Goal: Task Accomplishment & Management: Use online tool/utility

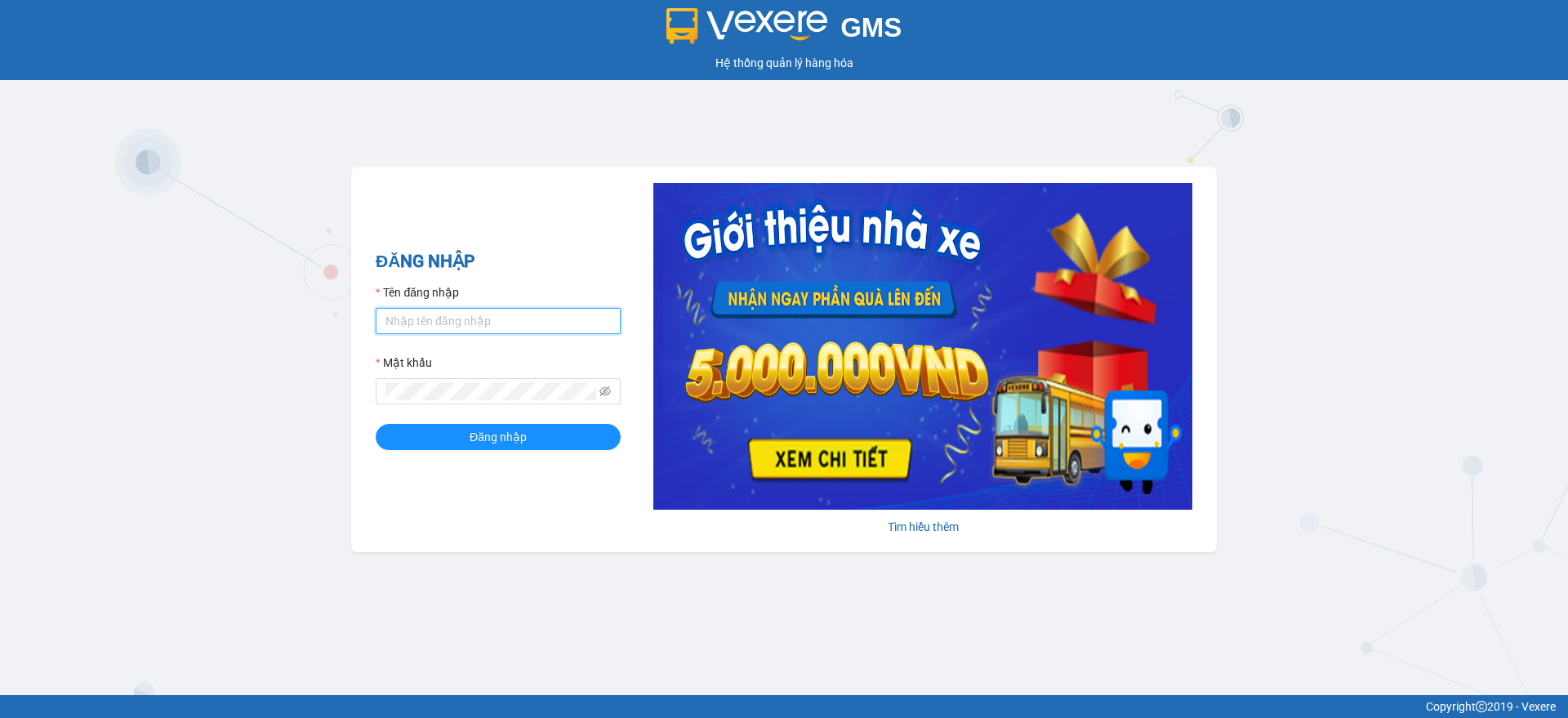
drag, startPoint x: 446, startPoint y: 313, endPoint x: 447, endPoint y: 323, distance: 10.0
click at [445, 313] on input "Tên đăng nhập" at bounding box center [498, 321] width 245 height 26
type input "dien.hao"
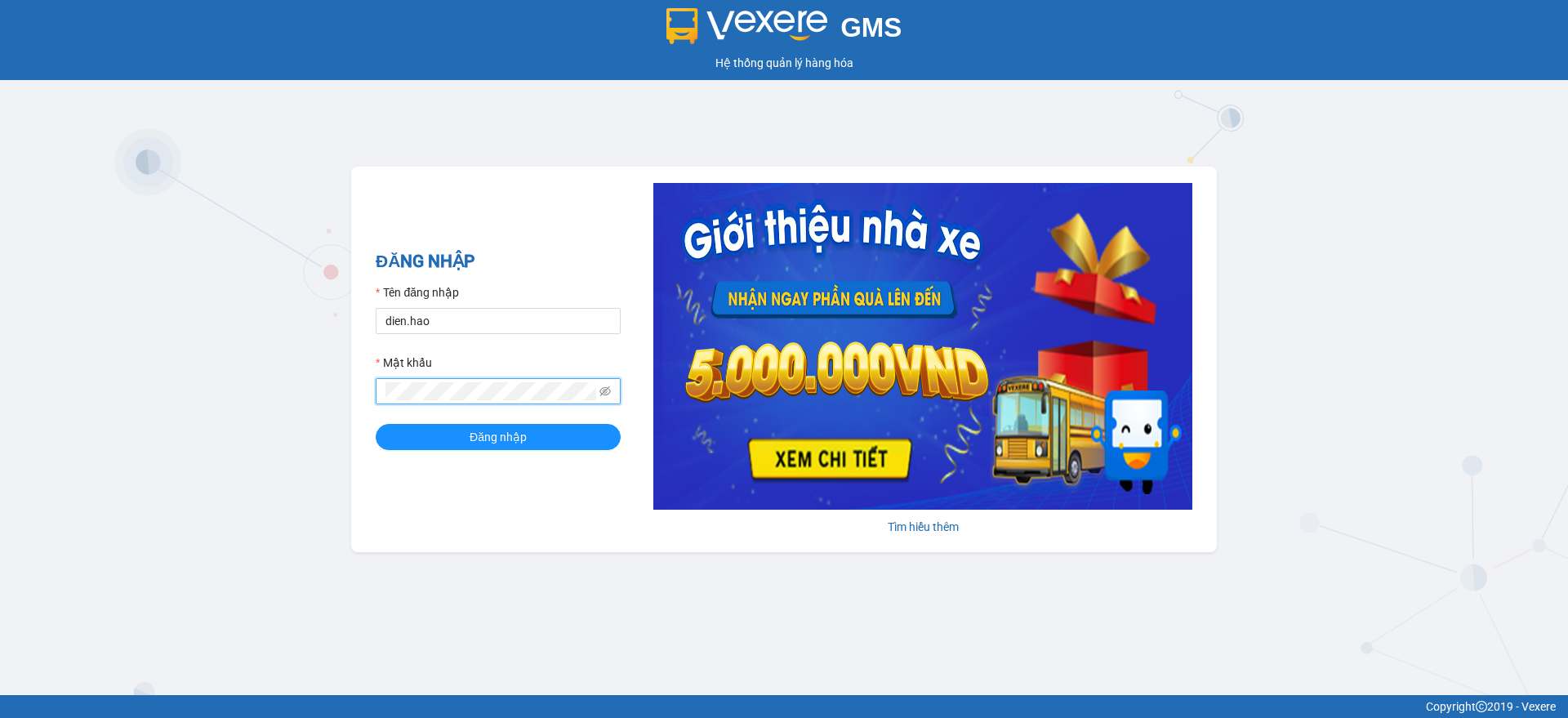
click at [376, 424] on button "Đăng nhập" at bounding box center [498, 436] width 245 height 26
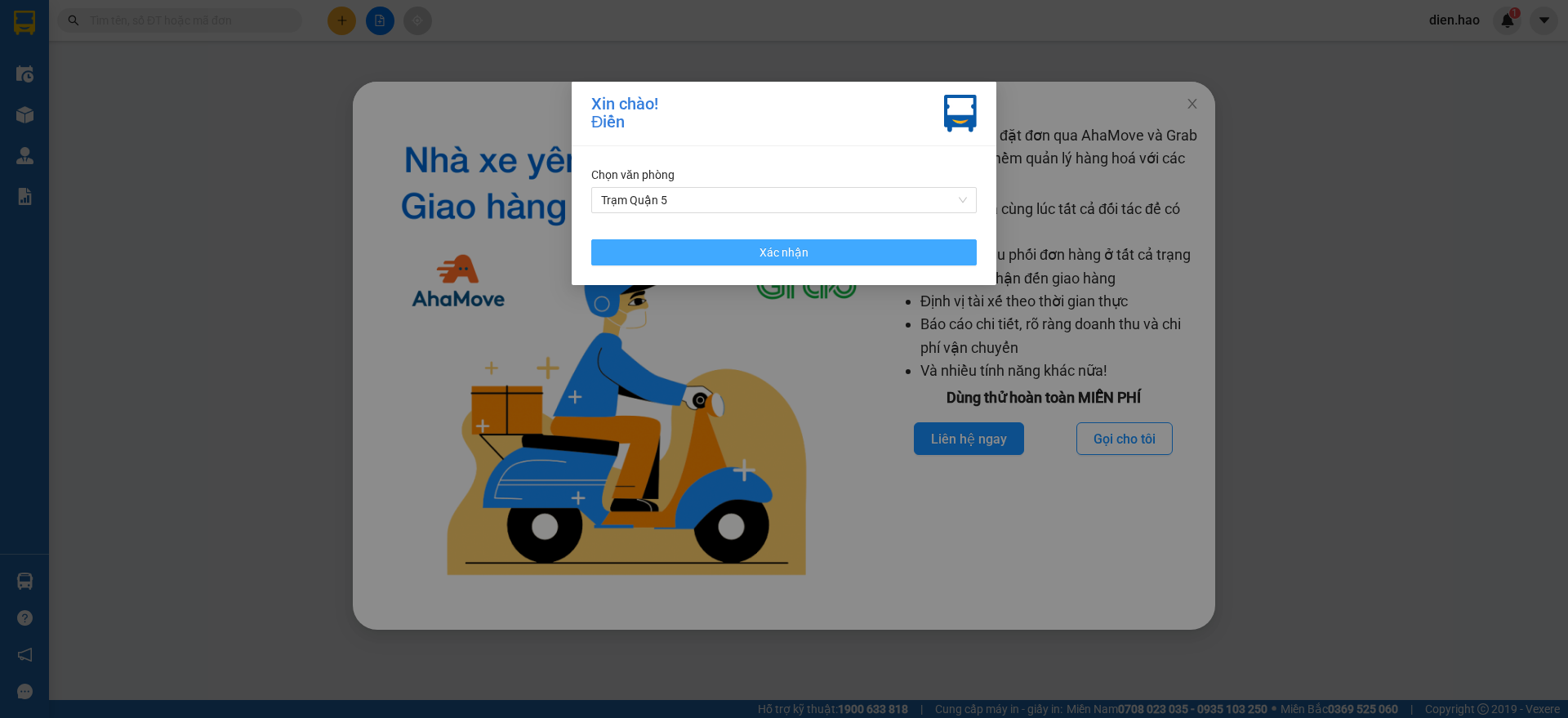
click at [856, 246] on button "Xác nhận" at bounding box center [784, 251] width 386 height 26
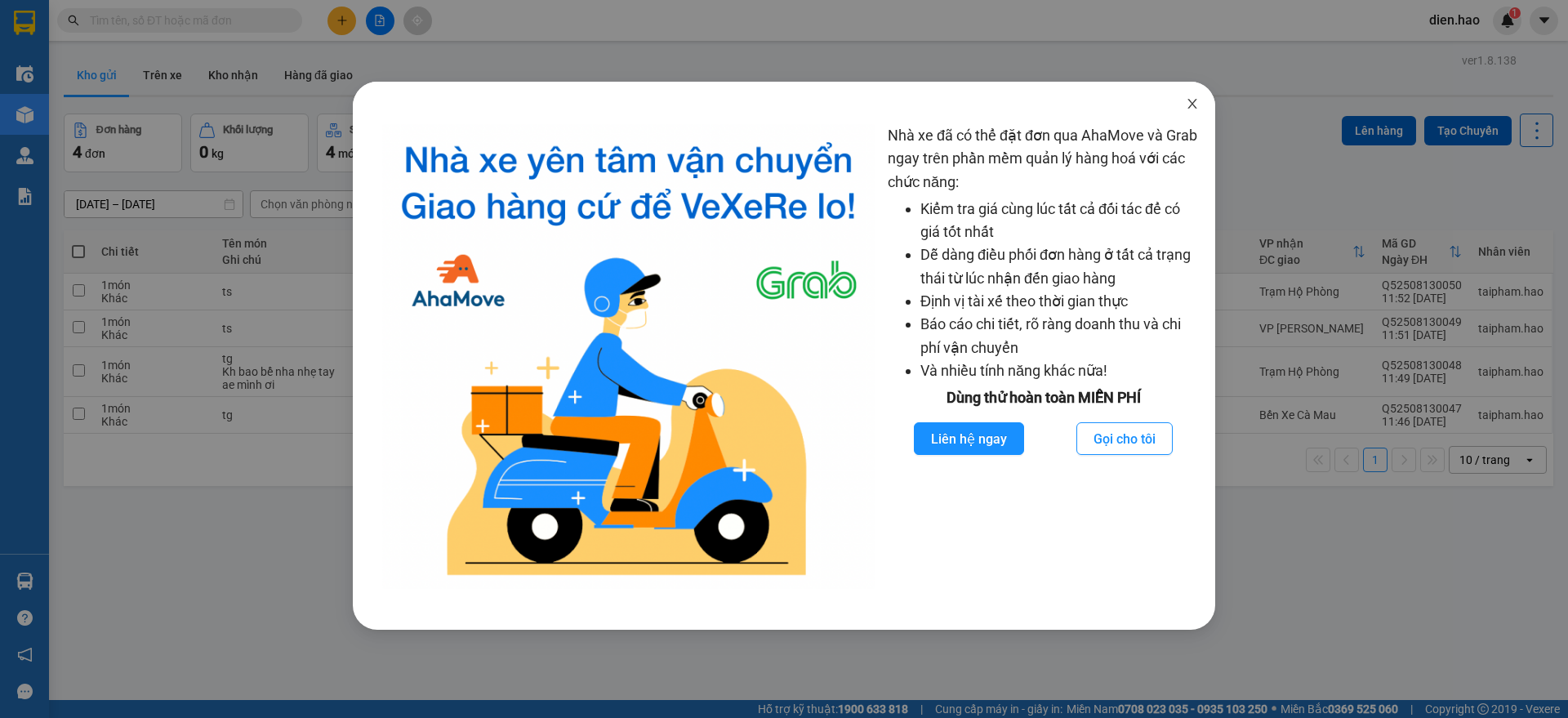
click at [1185, 95] on span "Close" at bounding box center [1191, 104] width 45 height 45
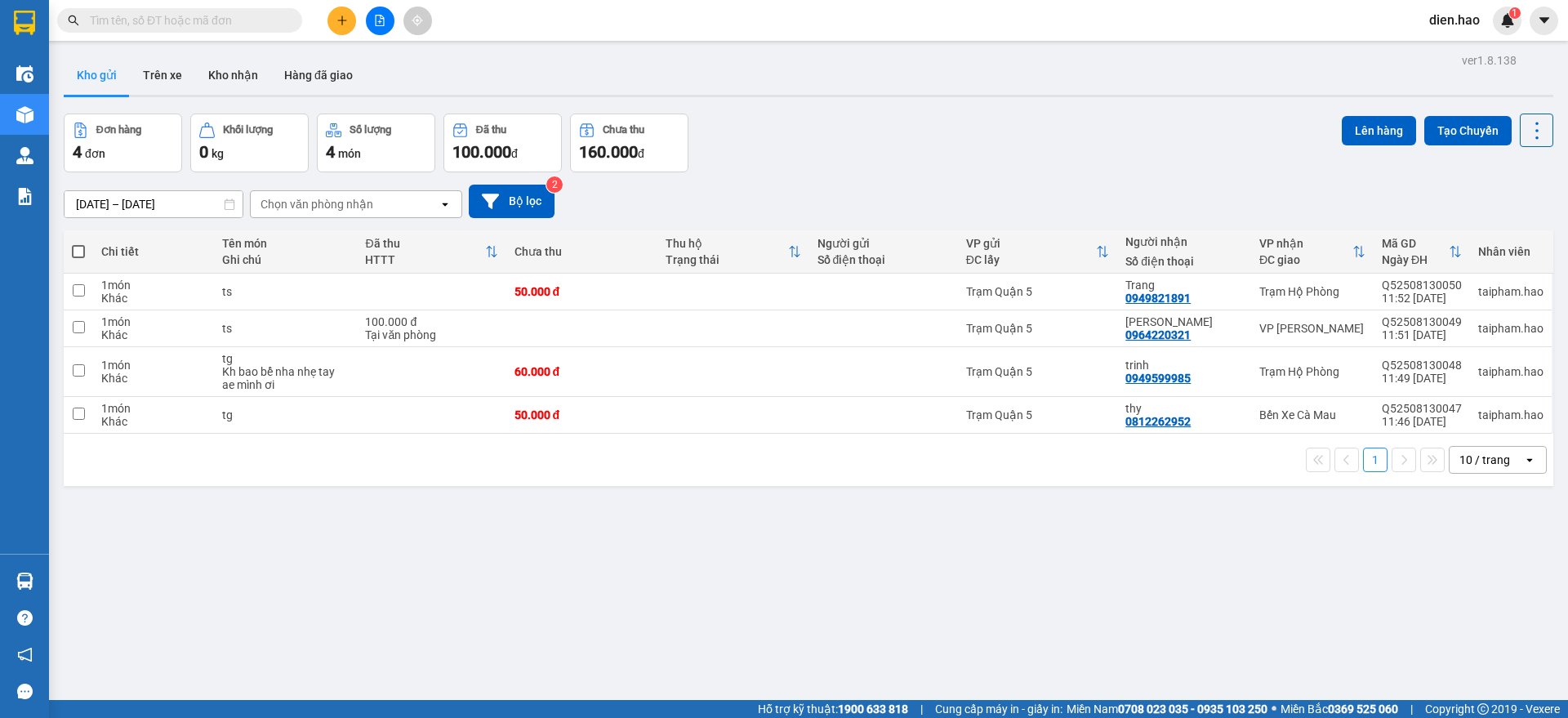
click at [348, 24] on button at bounding box center [342, 20] width 28 height 28
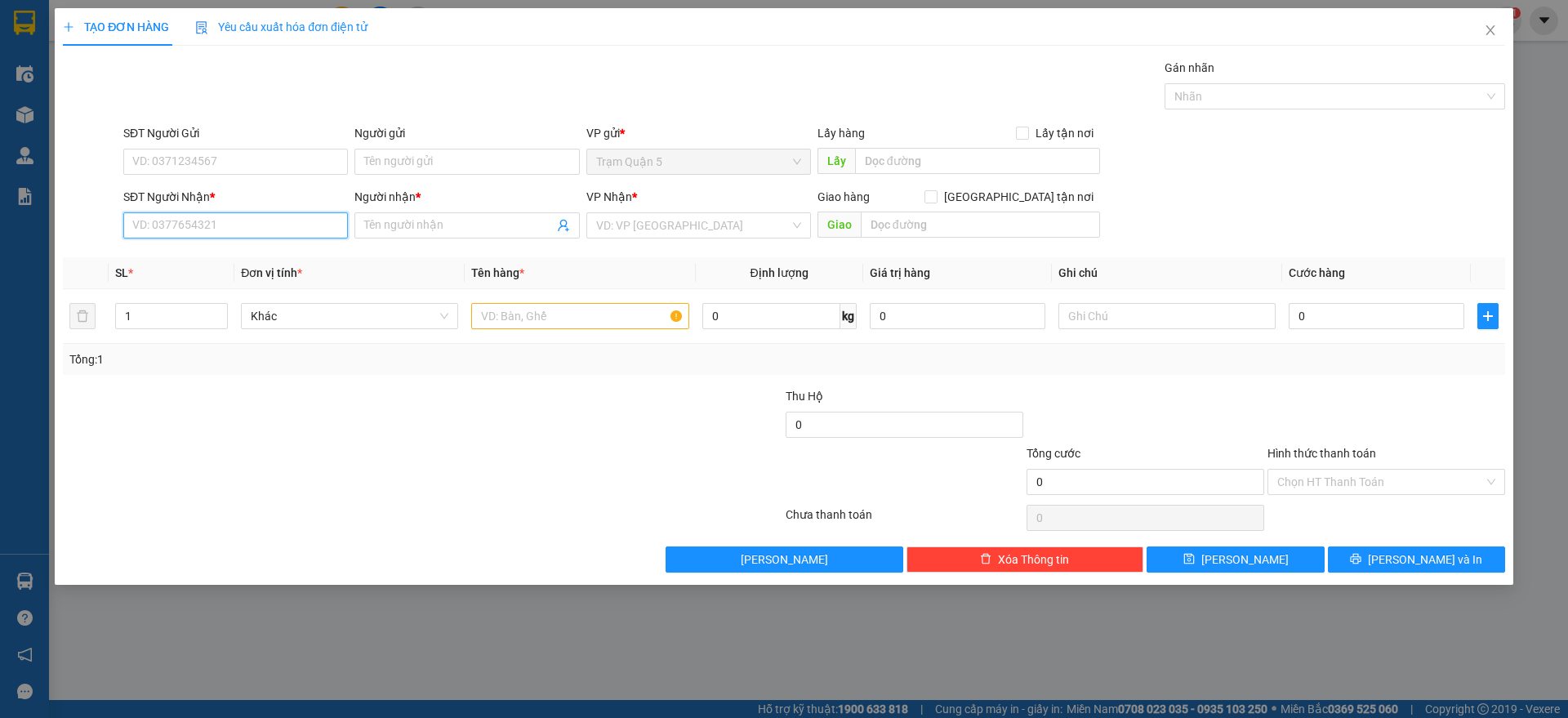
click at [253, 235] on input "SĐT Người Nhận *" at bounding box center [235, 225] width 225 height 26
type input "0986993166"
click at [274, 257] on div "0986993166 - quân" at bounding box center [235, 258] width 205 height 18
type input "quân"
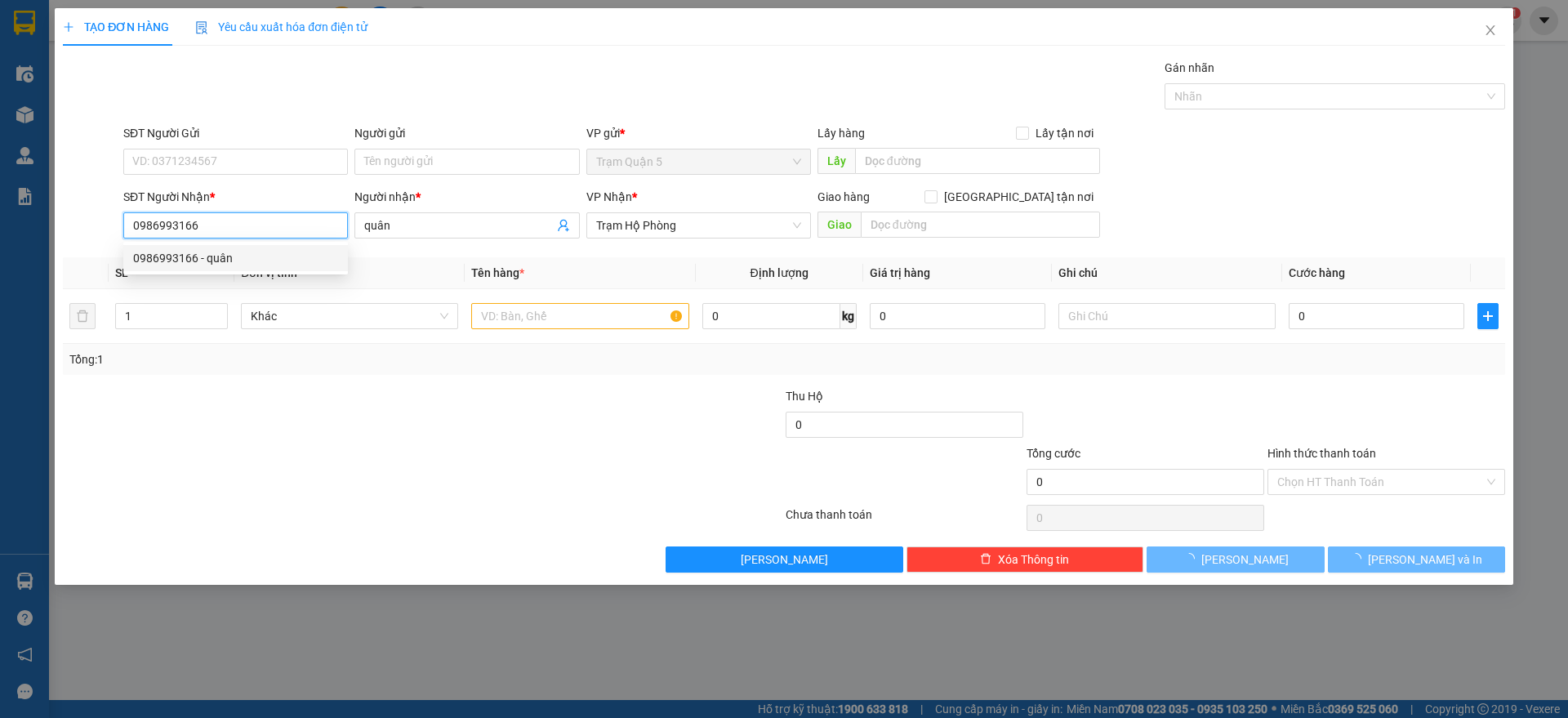
type input "30.000"
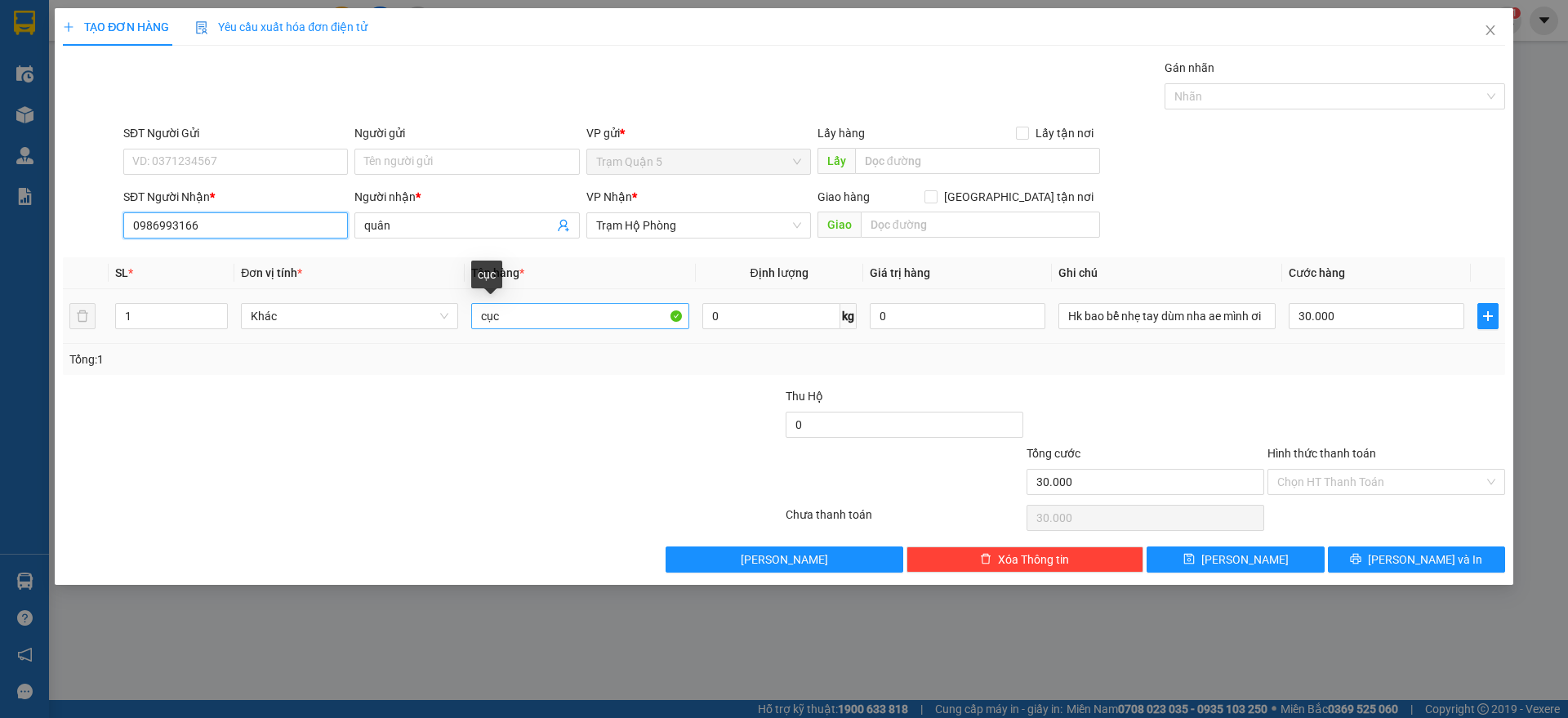
type input "0986993166"
click at [649, 317] on input "cục" at bounding box center [579, 315] width 217 height 26
type input "c"
type input "thùng"
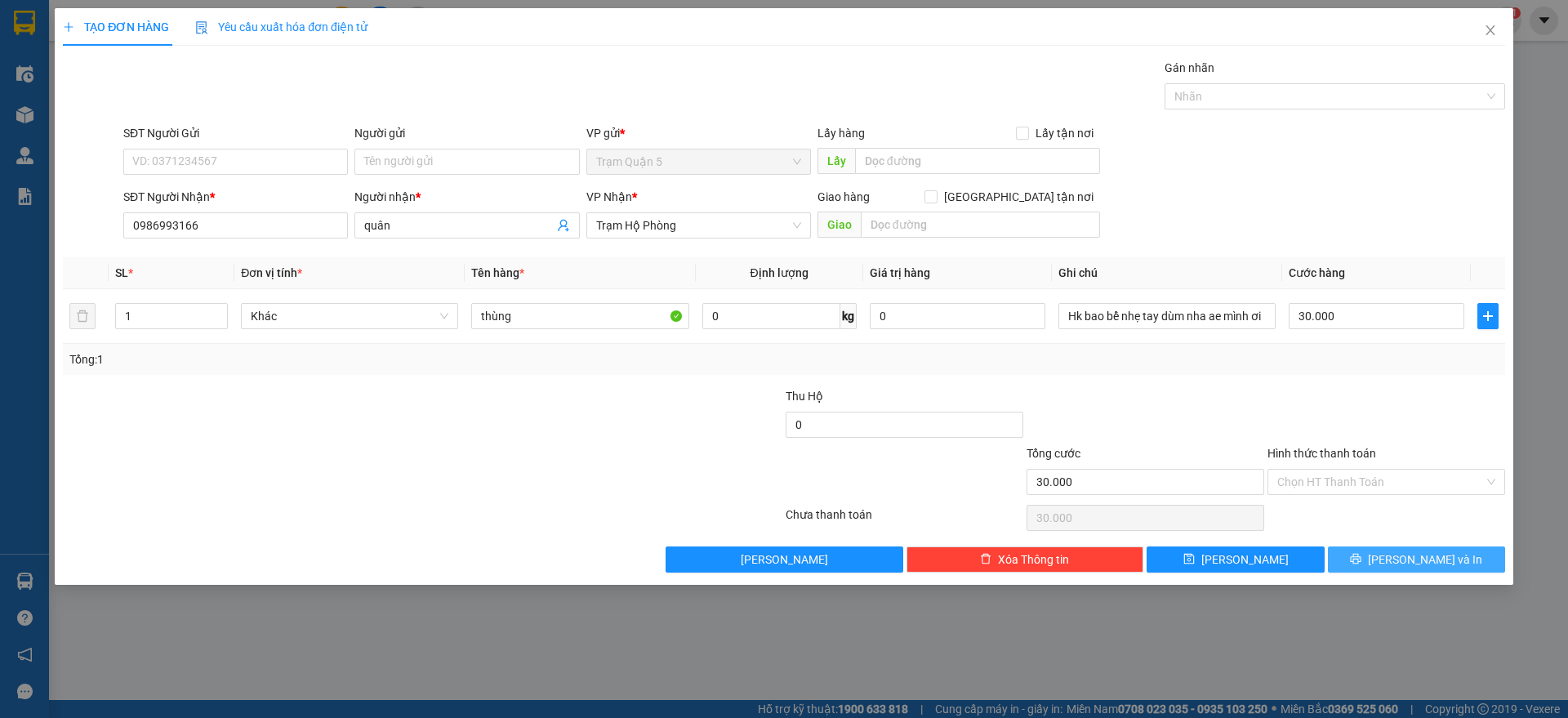
click at [1361, 560] on icon "printer" at bounding box center [1356, 559] width 11 height 11
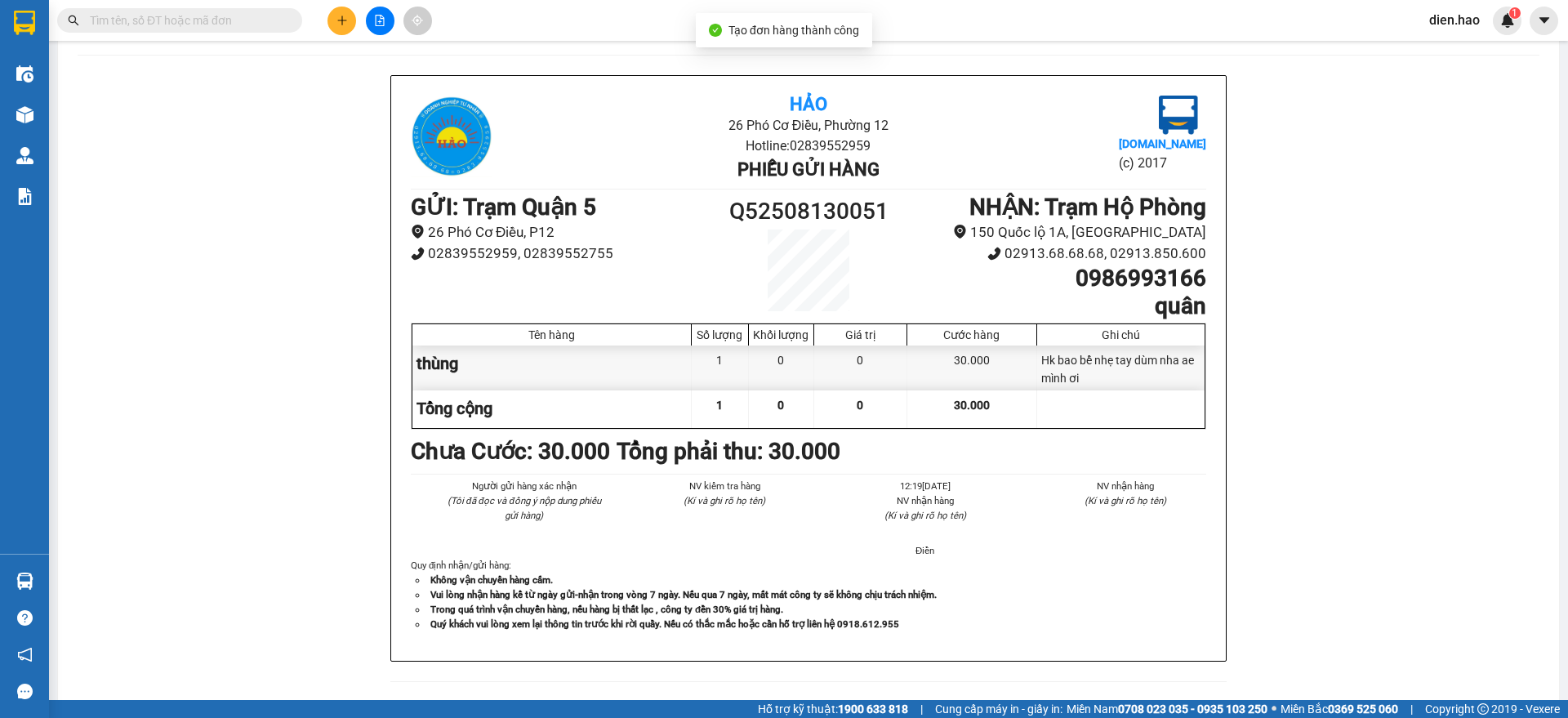
scroll to position [102, 0]
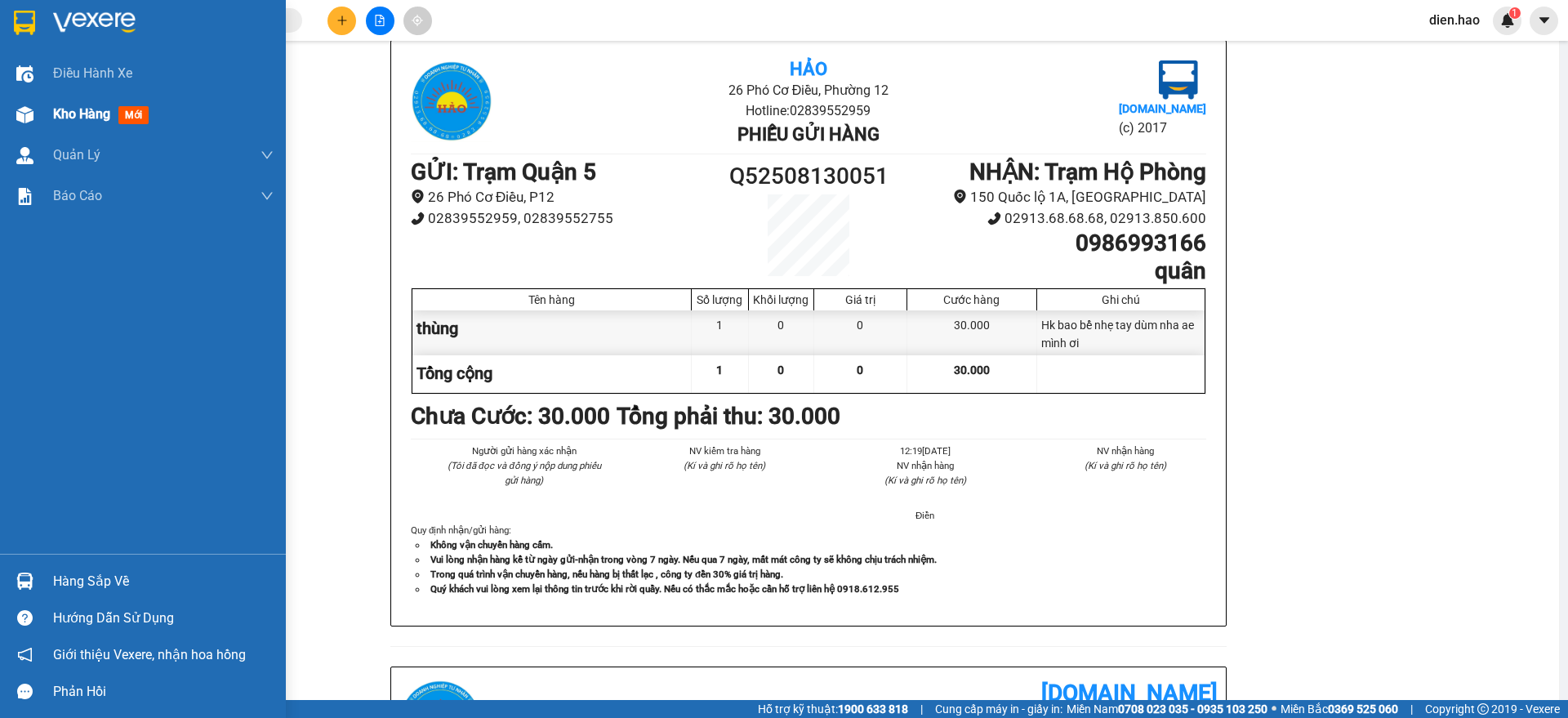
click at [92, 119] on span "Kho hàng" at bounding box center [82, 113] width 57 height 15
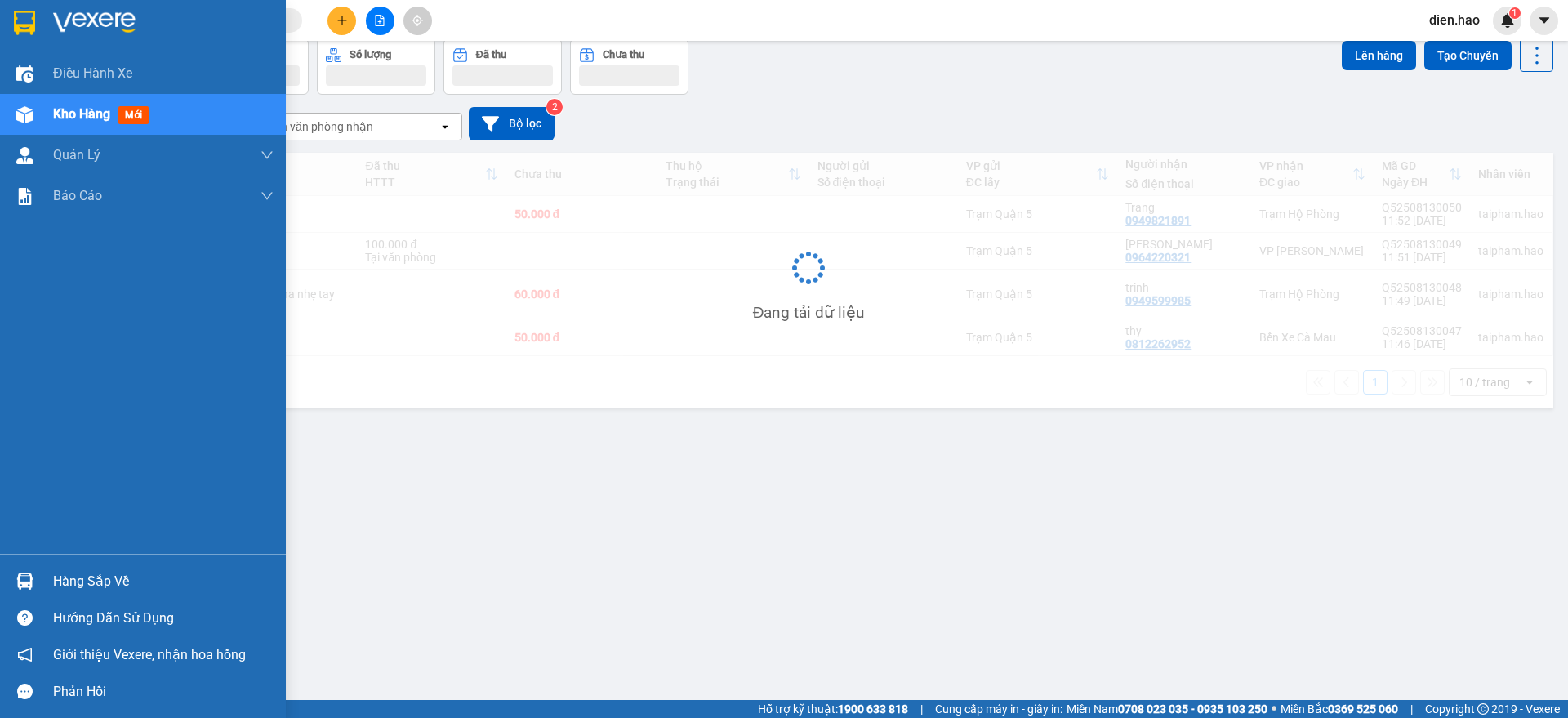
click at [92, 119] on span "Kho hàng" at bounding box center [82, 113] width 57 height 15
